Goal: Task Accomplishment & Management: Use online tool/utility

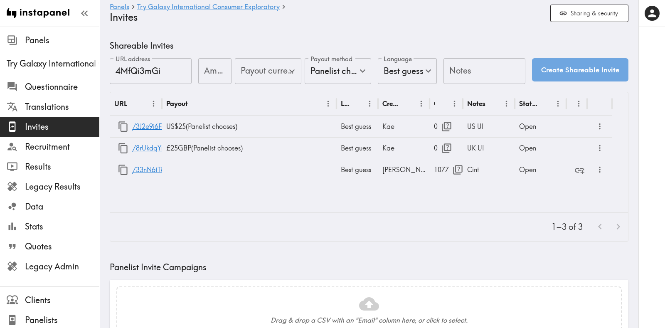
type input "US Global Equivalent - converted and cost-of-living adjusted"
type input "USD - US Dollar ([GEOGRAPHIC_DATA], [US_STATE], [GEOGRAPHIC_DATA], [GEOGRAPHIC_…"
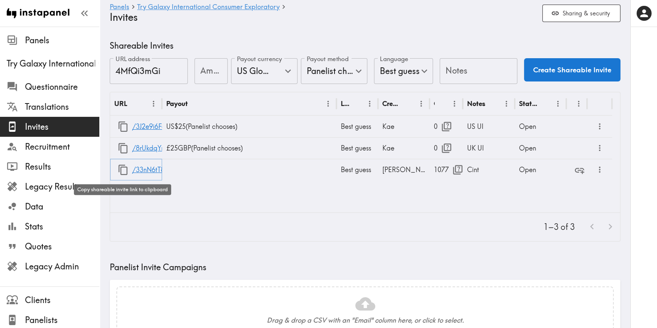
drag, startPoint x: 121, startPoint y: 165, endPoint x: 166, endPoint y: 201, distance: 57.1
click at [121, 165] on icon "button" at bounding box center [123, 169] width 11 height 11
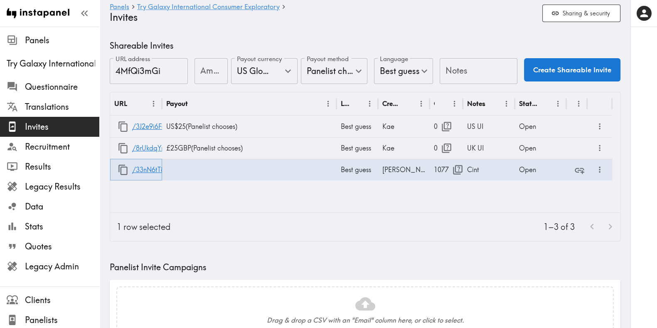
click at [127, 169] on icon "button" at bounding box center [122, 170] width 9 height 10
